Goal: Task Accomplishment & Management: Use online tool/utility

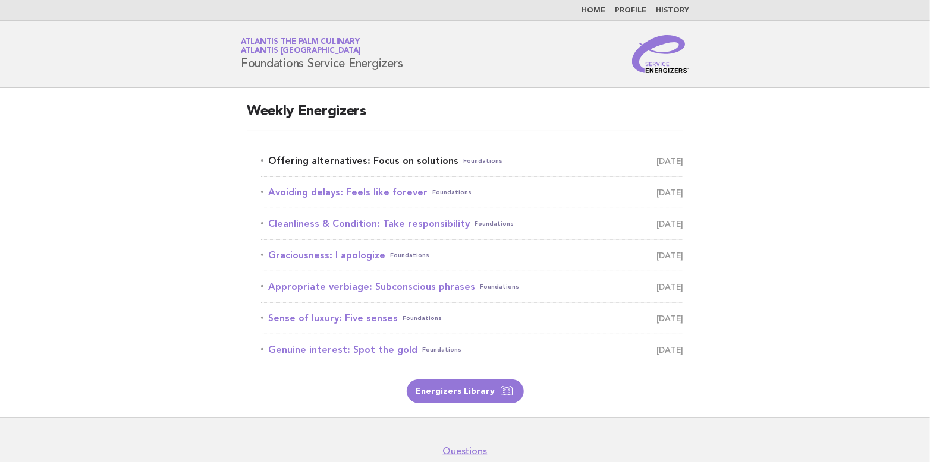
click at [351, 163] on link "Offering alternatives: Focus on solutions Foundations September 6" at bounding box center [472, 161] width 422 height 17
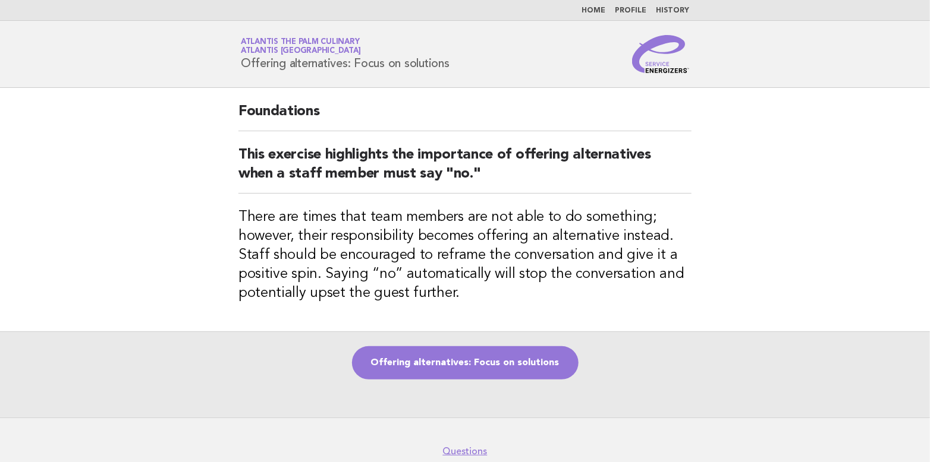
drag, startPoint x: 240, startPoint y: 59, endPoint x: 460, endPoint y: 68, distance: 220.2
click at [460, 68] on div "Service Energizers Atlantis The Palm Culinary Atlantis [GEOGRAPHIC_DATA] Offeri…" at bounding box center [465, 54] width 482 height 38
copy h1 "Offering alternatives: Focus on solutions"
click at [203, 99] on main "Foundations This exercise highlights the importance of offering alternatives wh…" at bounding box center [465, 253] width 930 height 330
click at [470, 357] on link "Offering alternatives: Focus on solutions" at bounding box center [465, 363] width 226 height 33
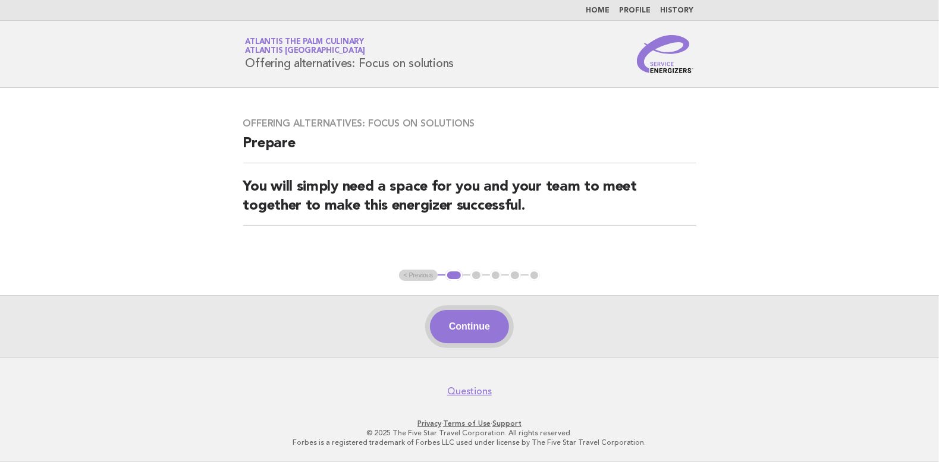
click at [479, 331] on button "Continue" at bounding box center [469, 326] width 79 height 33
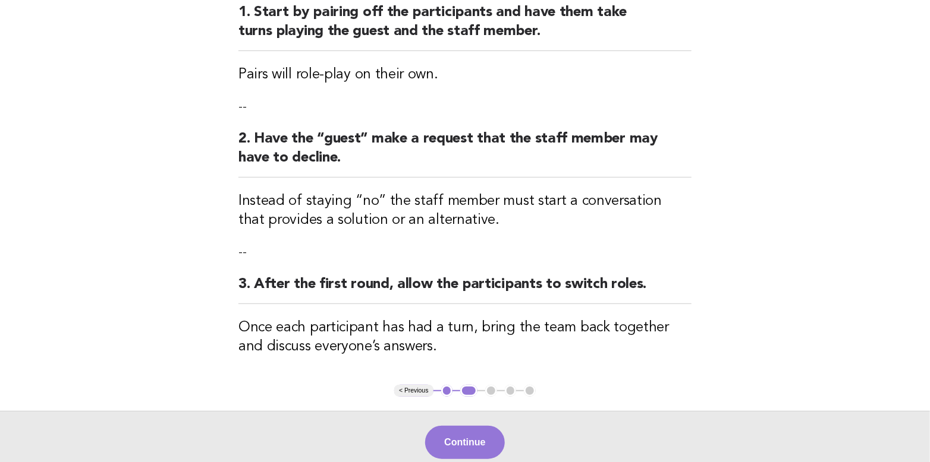
scroll to position [238, 0]
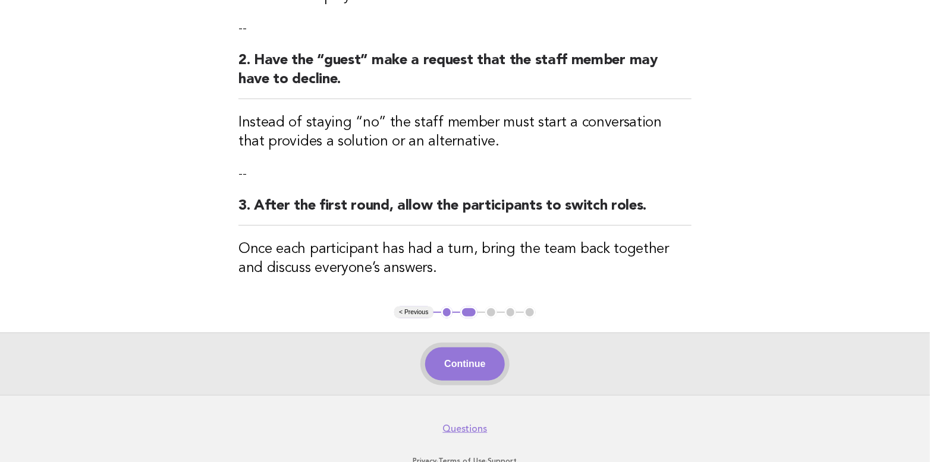
click at [470, 363] on button "Continue" at bounding box center [464, 364] width 79 height 33
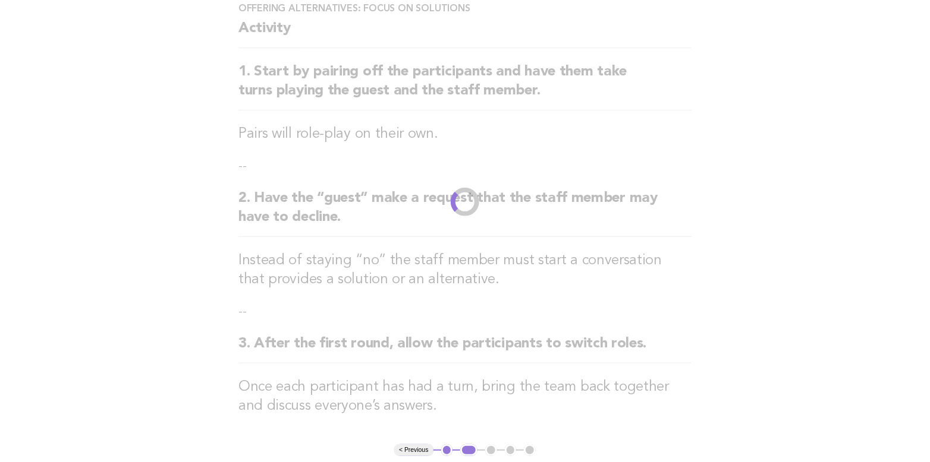
scroll to position [0, 0]
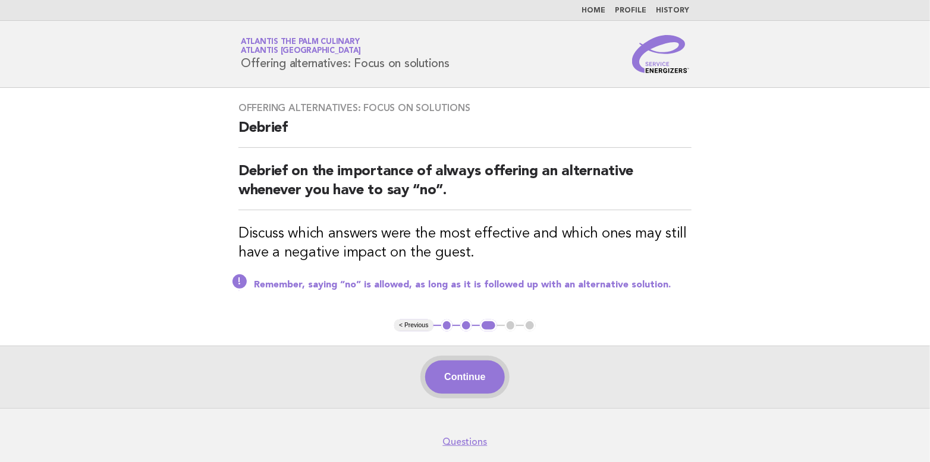
click at [476, 374] on button "Continue" at bounding box center [464, 377] width 79 height 33
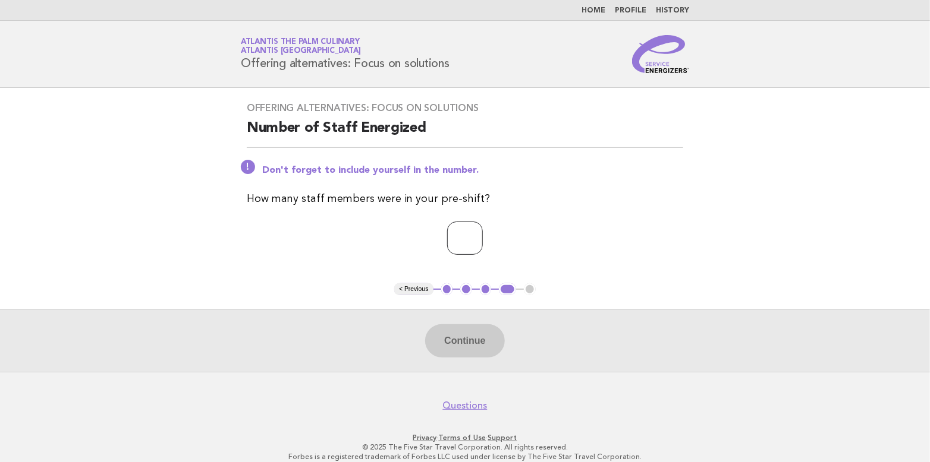
click at [483, 236] on input "*" at bounding box center [465, 238] width 36 height 33
type input "*"
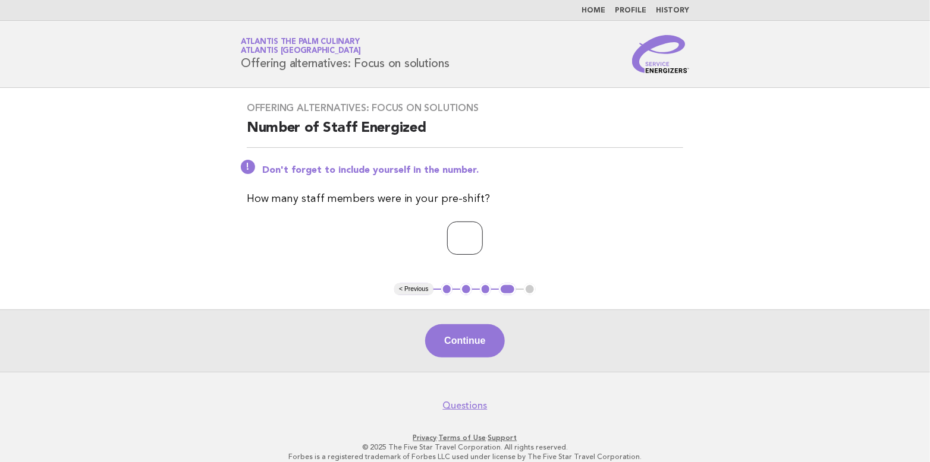
click at [483, 234] on input "*" at bounding box center [465, 238] width 36 height 33
click at [465, 336] on button "Continue" at bounding box center [464, 341] width 79 height 33
